Goal: Task Accomplishment & Management: Use online tool/utility

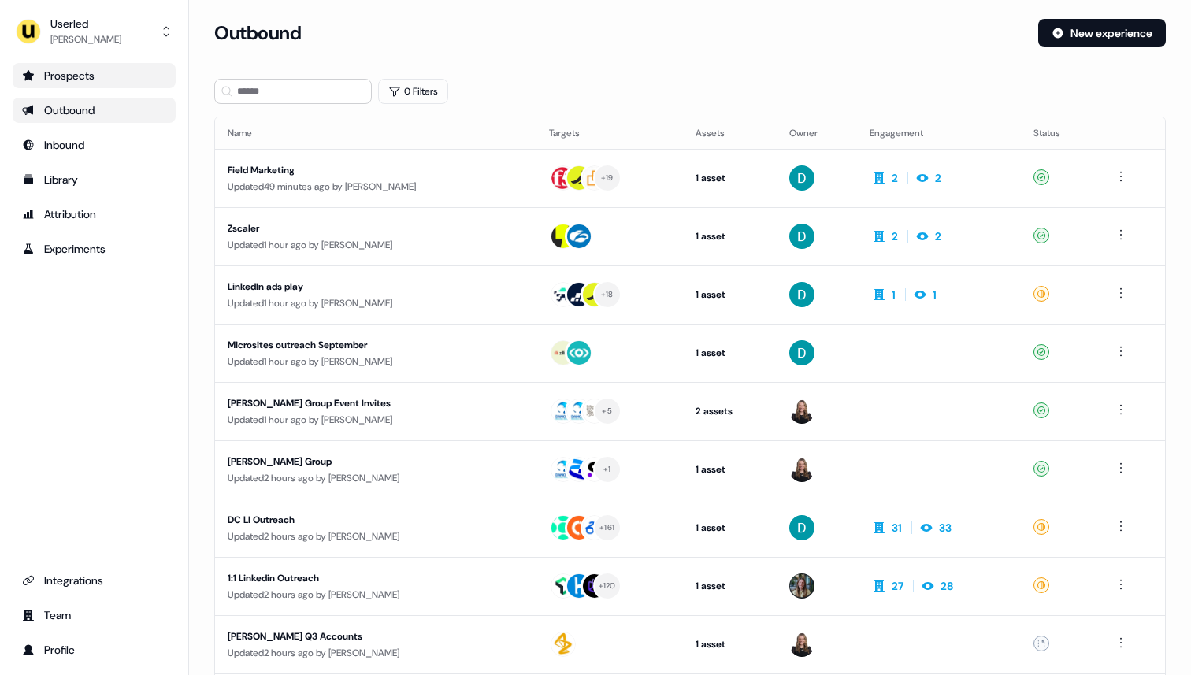
click at [104, 82] on div "Prospects" at bounding box center [94, 76] width 144 height 16
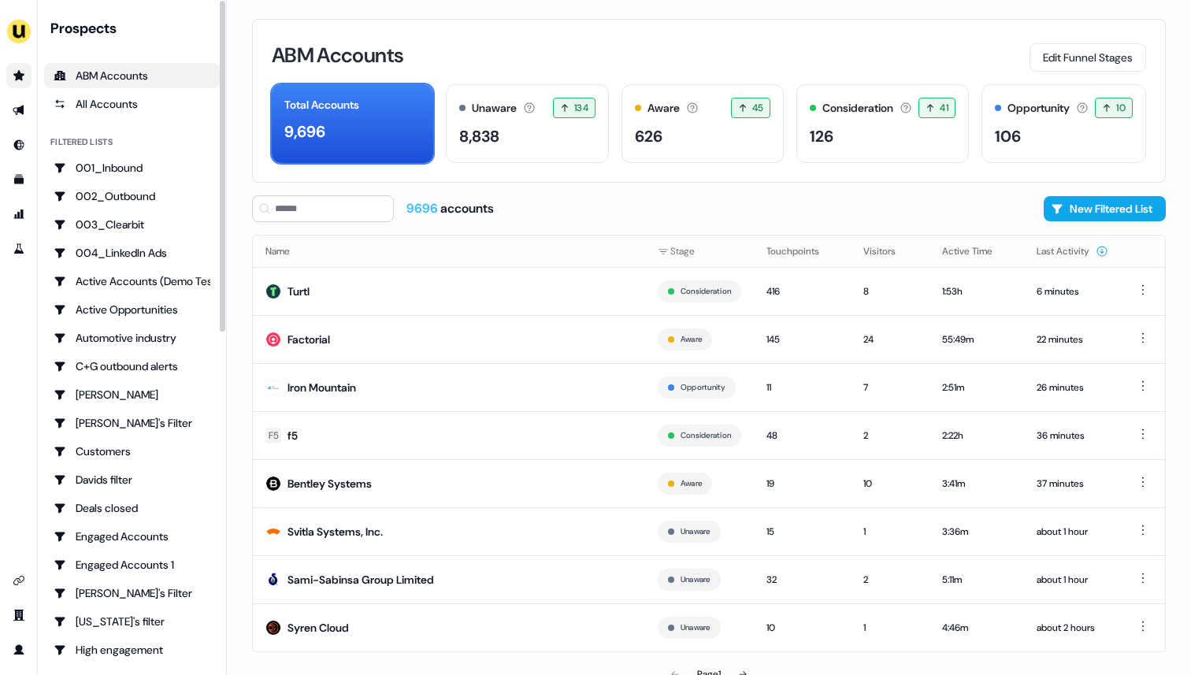
click at [184, 74] on div "ABM Accounts" at bounding box center [132, 76] width 157 height 16
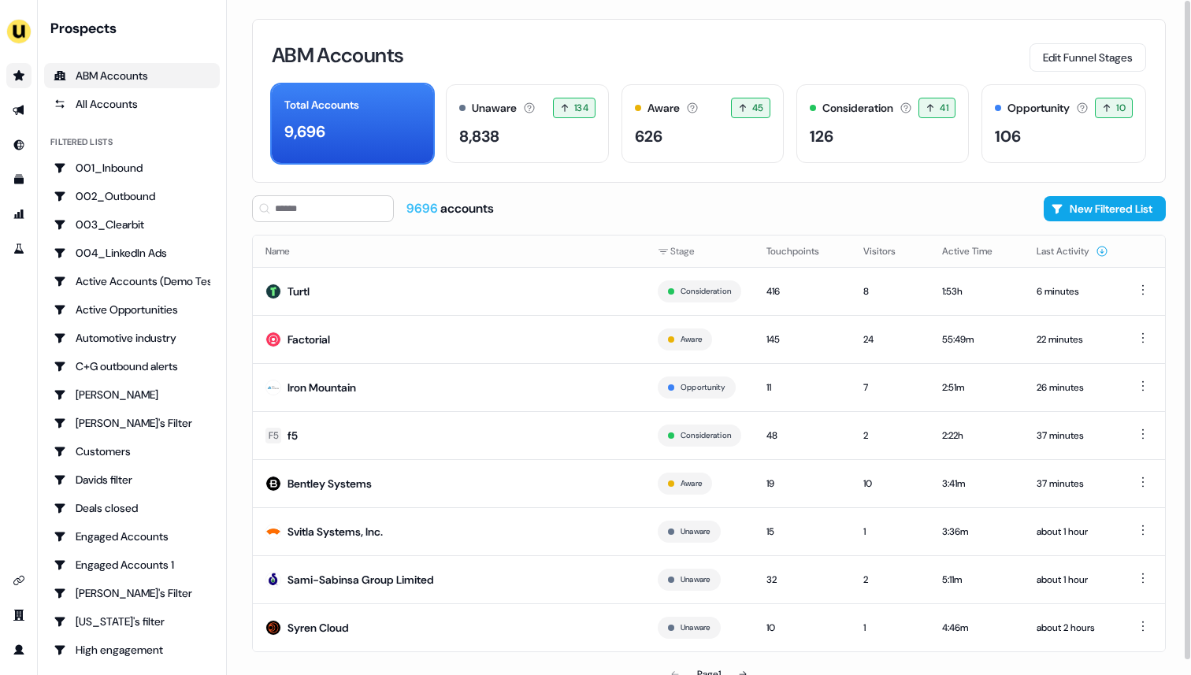
click at [569, 216] on div "9696 accounts New Filtered List" at bounding box center [709, 208] width 914 height 27
click at [1067, 202] on button "New Filtered List" at bounding box center [1105, 208] width 122 height 25
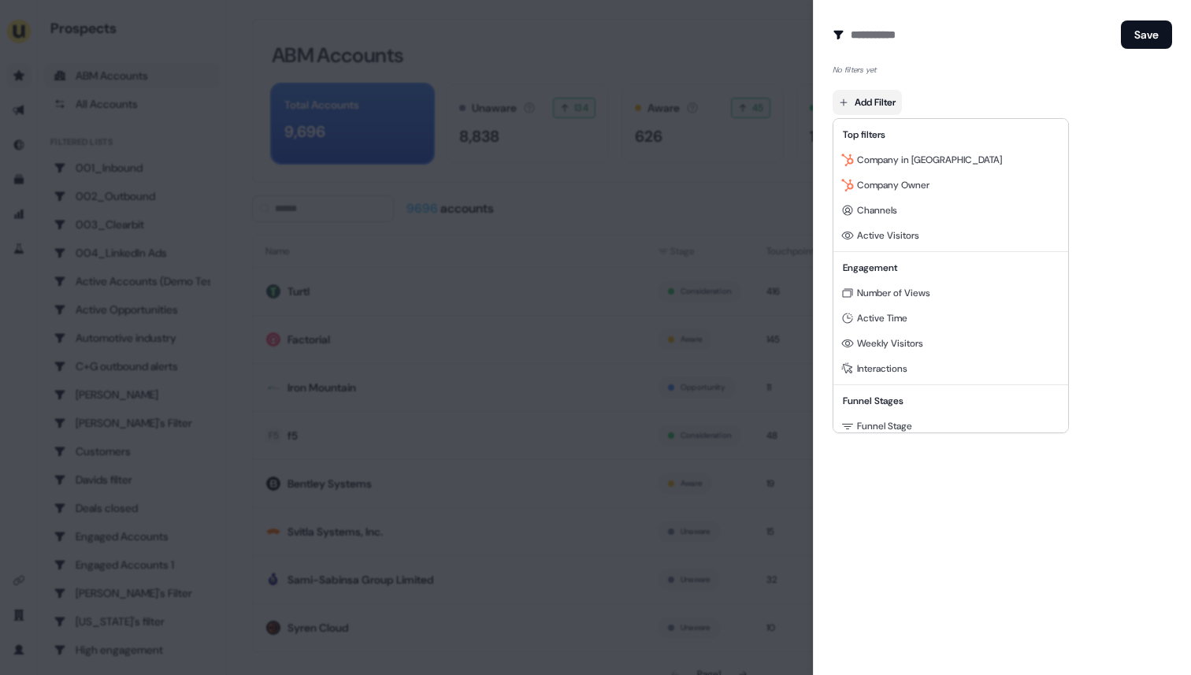
click at [892, 101] on body "For the best experience switch devices to a bigger screen. Go to [DOMAIN_NAME] …" at bounding box center [595, 337] width 1191 height 675
click at [927, 59] on div at bounding box center [595, 337] width 1191 height 675
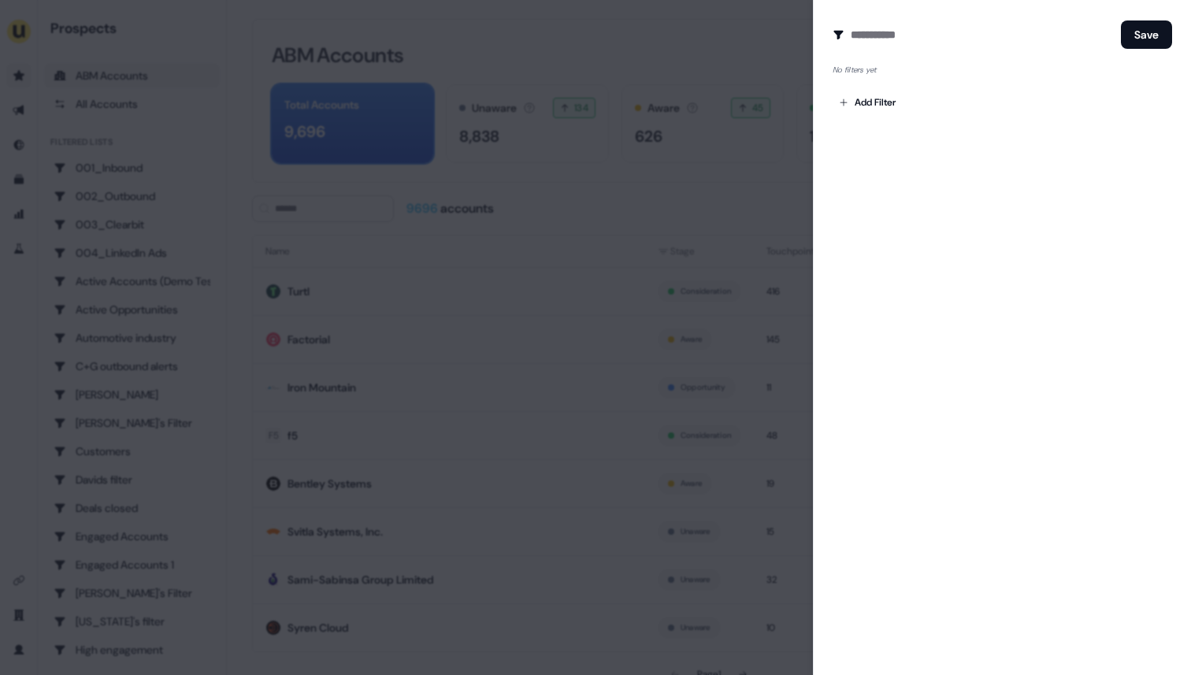
click at [914, 98] on div "Add Filter" at bounding box center [1002, 99] width 339 height 32
click at [870, 107] on body "For the best experience switch devices to a bigger screen. Go to [DOMAIN_NAME] …" at bounding box center [595, 337] width 1191 height 675
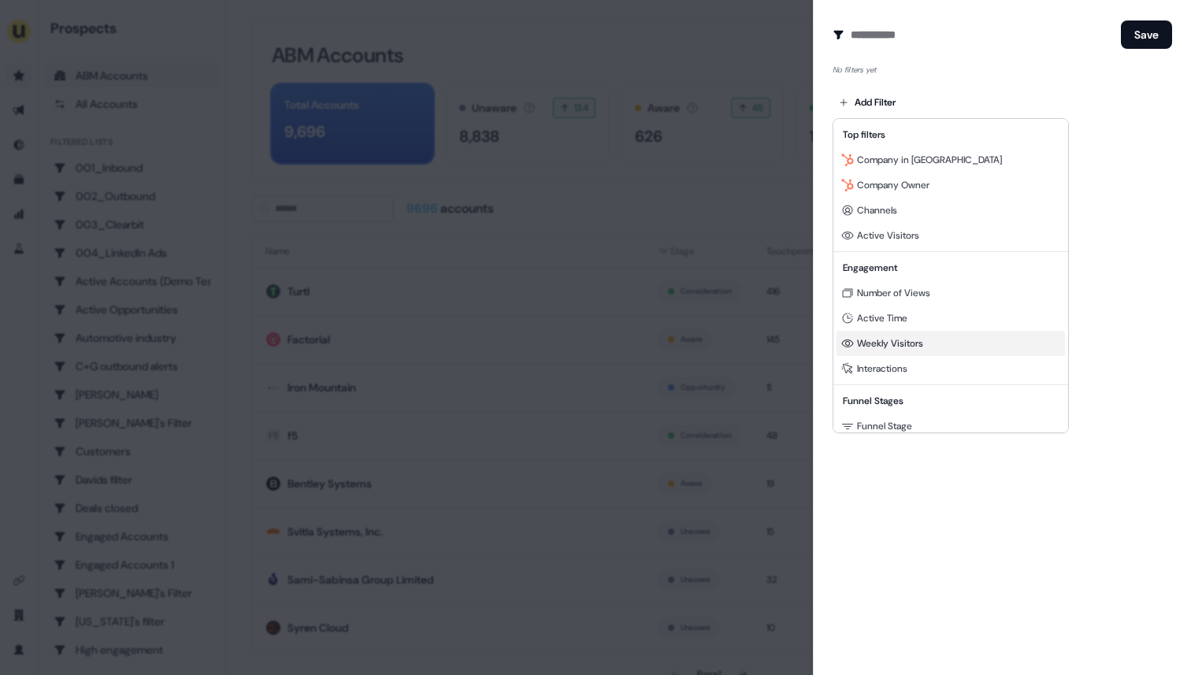
scroll to position [5, 0]
click at [926, 213] on div "Channels" at bounding box center [951, 205] width 228 height 25
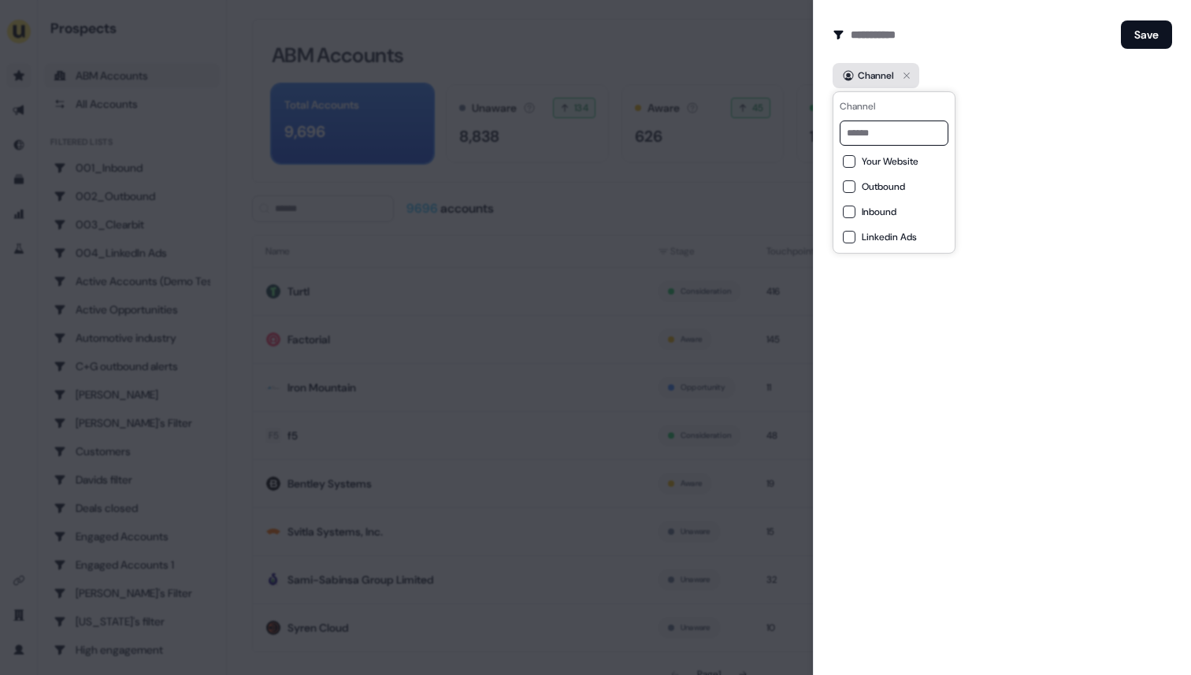
click at [915, 72] on icon "button" at bounding box center [906, 75] width 19 height 19
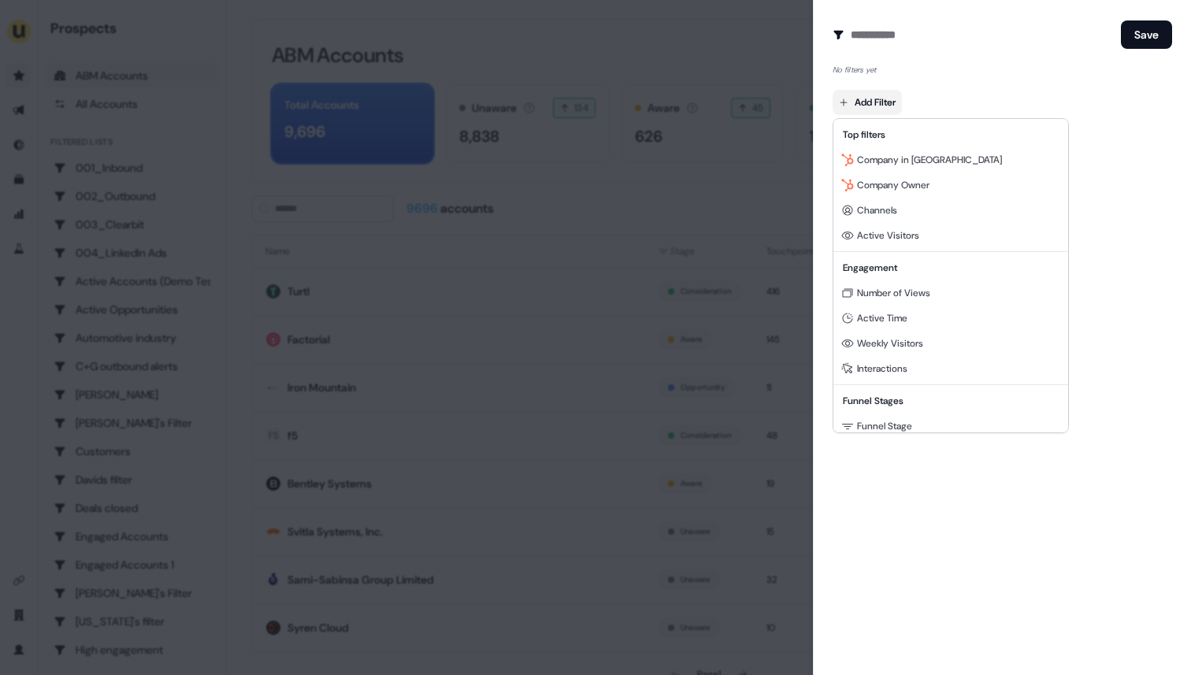
click at [867, 106] on body "For the best experience switch devices to a bigger screen. Go to [DOMAIN_NAME] …" at bounding box center [595, 337] width 1191 height 675
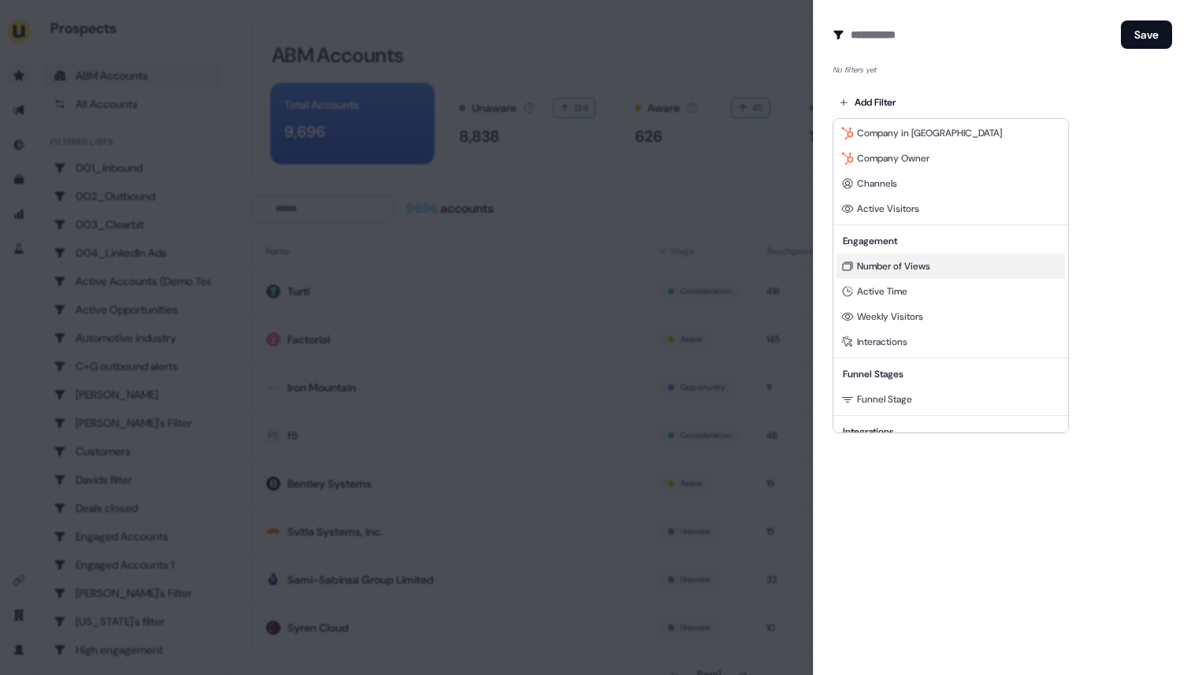
click at [905, 267] on span "Number of Views" at bounding box center [893, 266] width 73 height 13
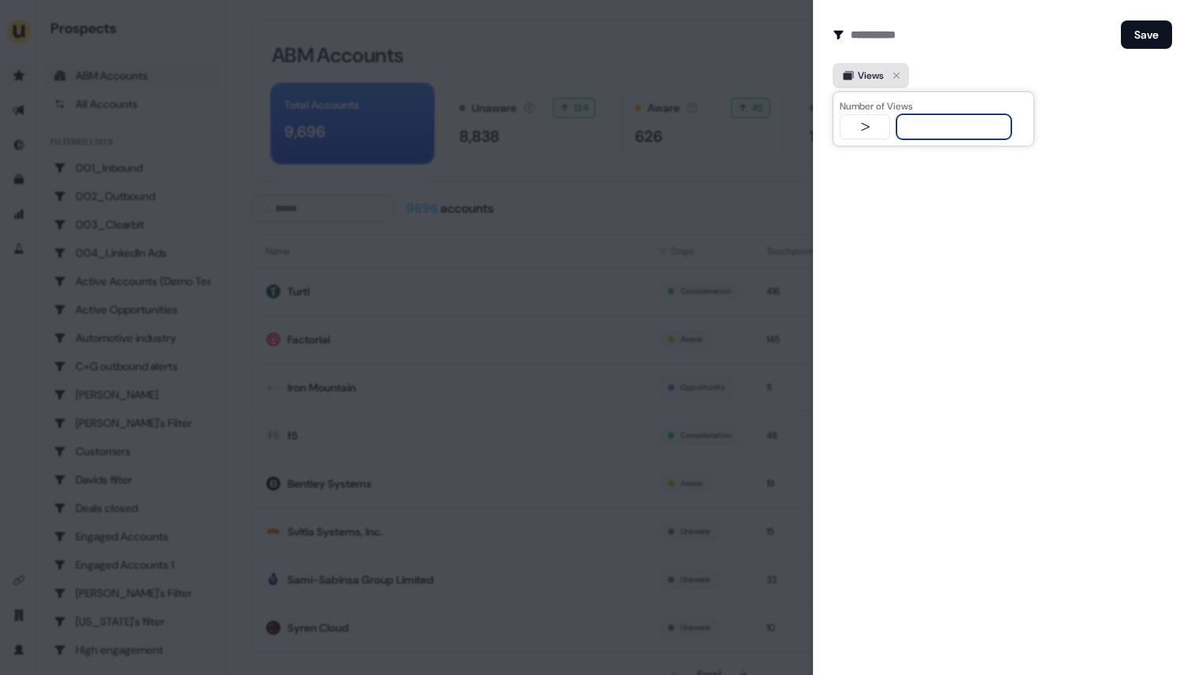
click at [900, 76] on icon "button" at bounding box center [896, 75] width 19 height 19
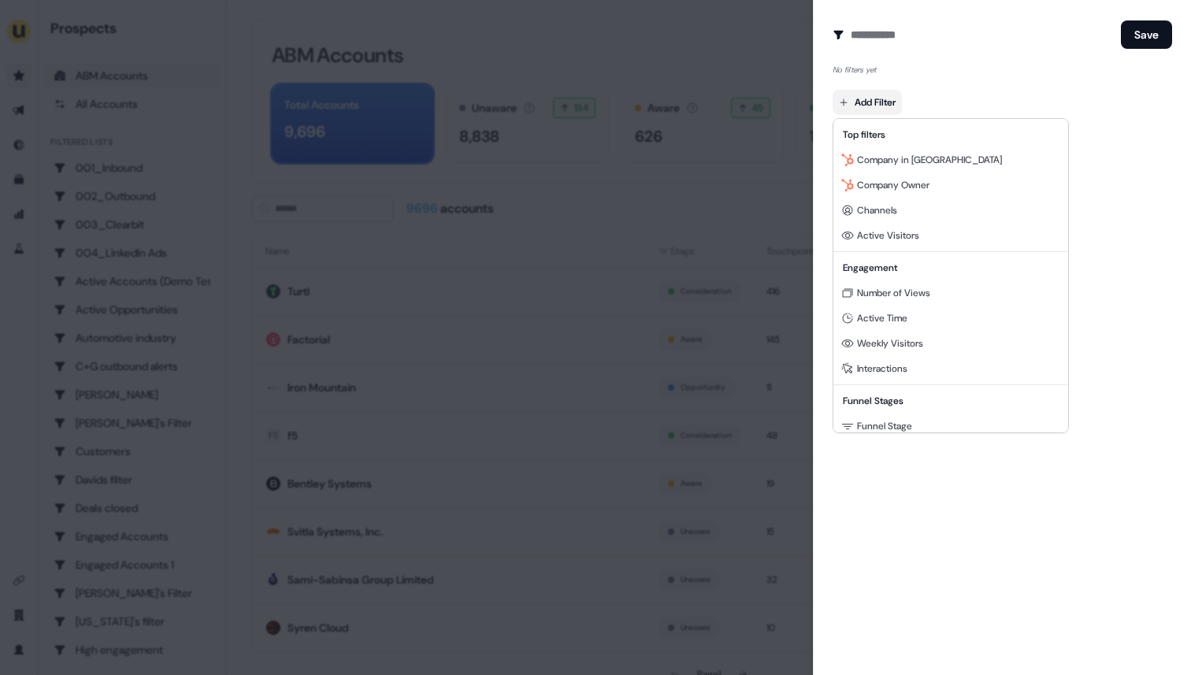
click at [889, 103] on body "For the best experience switch devices to a bigger screen. Go to [DOMAIN_NAME] …" at bounding box center [595, 337] width 1191 height 675
click at [892, 211] on span "Channels" at bounding box center [877, 210] width 40 height 13
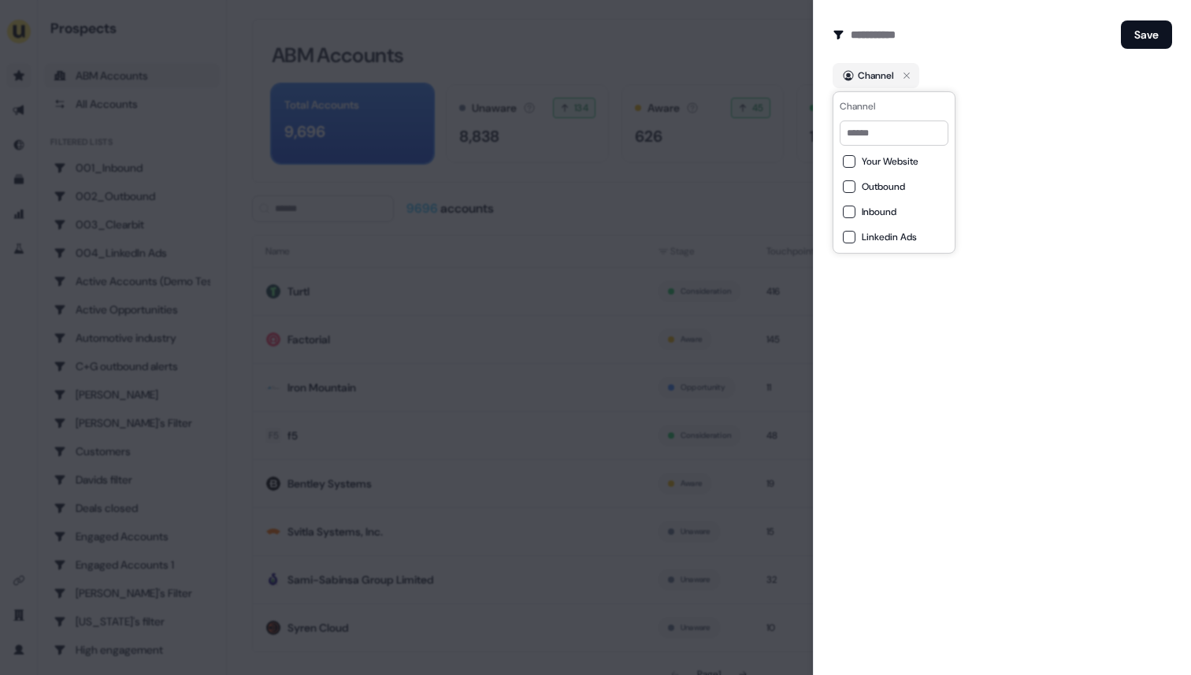
click at [897, 163] on span "Your Website" at bounding box center [890, 161] width 57 height 13
click at [913, 76] on icon "button" at bounding box center [906, 75] width 19 height 19
click at [913, 76] on div "No filters yet" at bounding box center [1002, 70] width 339 height 14
click at [869, 99] on body "For the best experience switch devices to a bigger screen. Go to [DOMAIN_NAME] …" at bounding box center [595, 337] width 1191 height 675
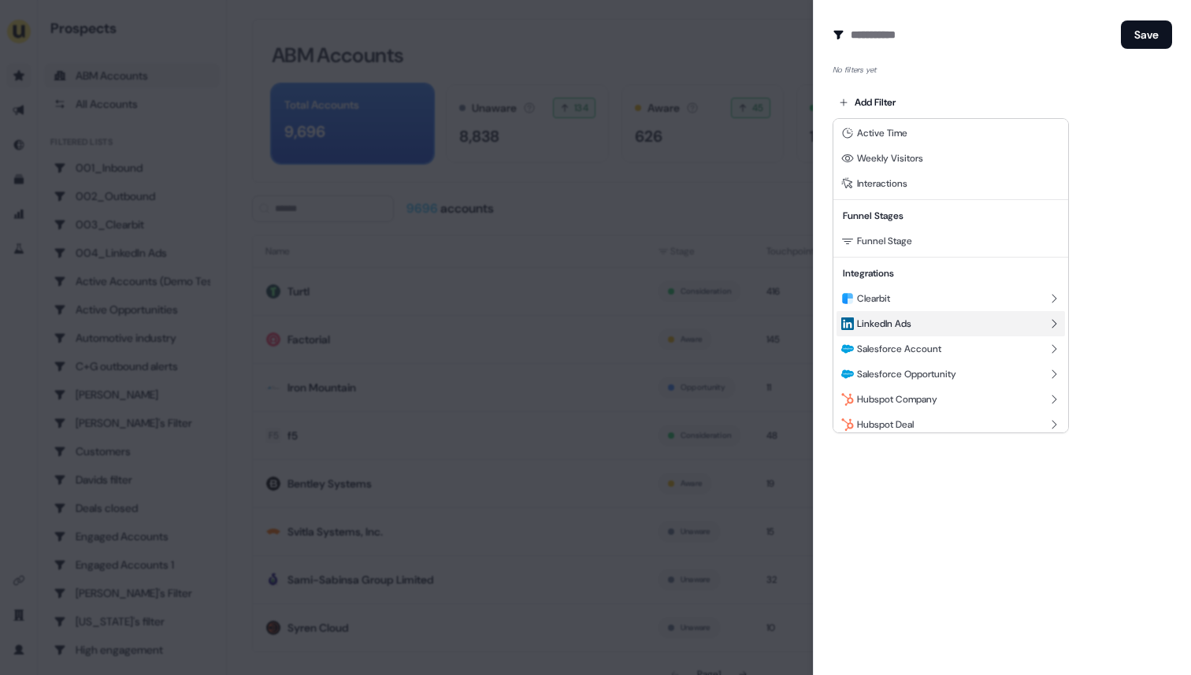
scroll to position [193, 0]
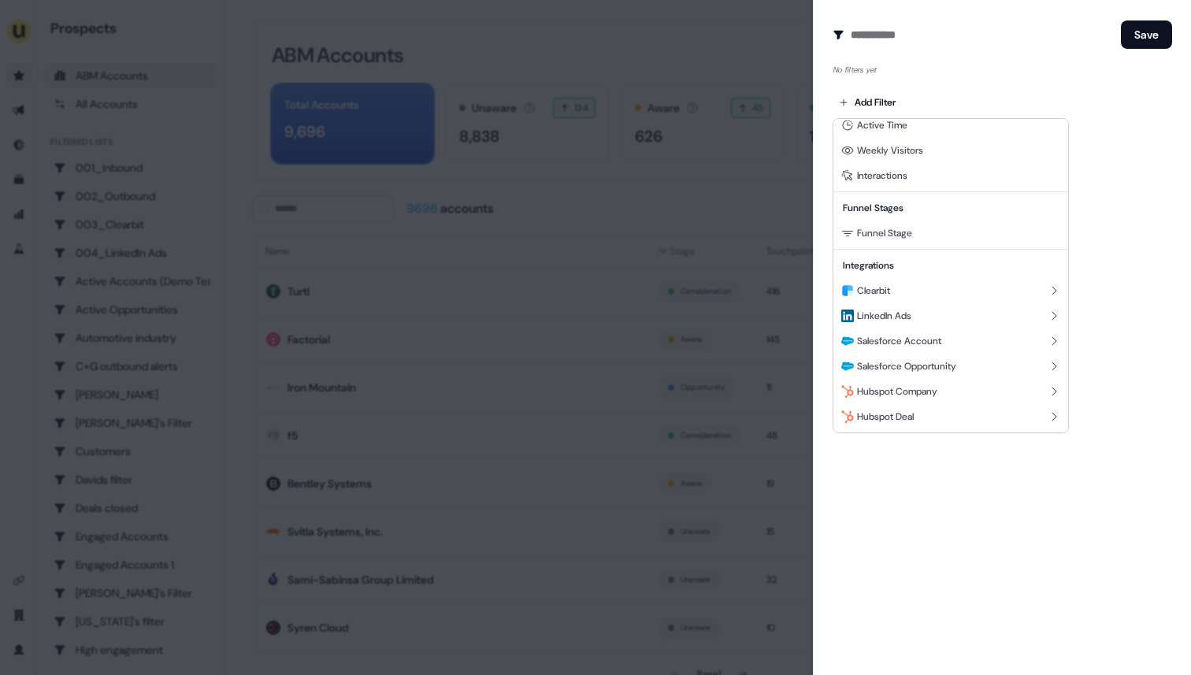
click at [874, 470] on body "For the best experience switch devices to a bigger screen. Go to [DOMAIN_NAME] …" at bounding box center [595, 337] width 1191 height 675
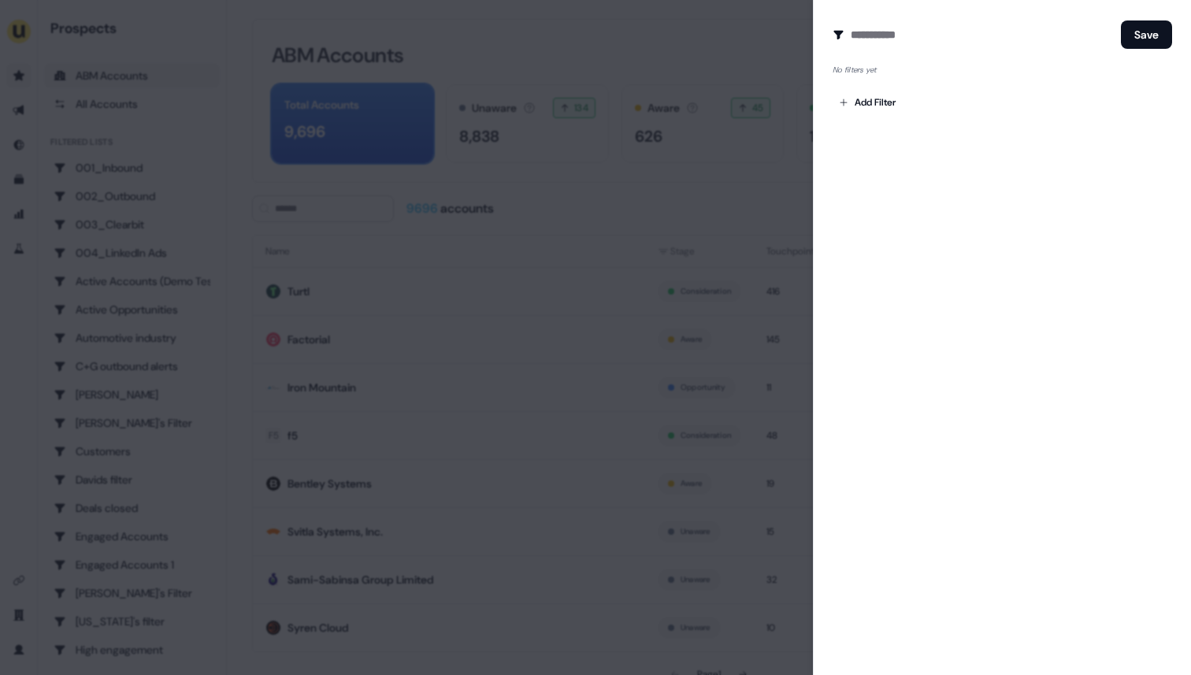
click at [791, 50] on div at bounding box center [595, 337] width 1191 height 675
